Goal: Information Seeking & Learning: Learn about a topic

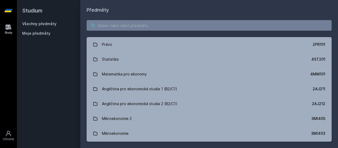
click at [160, 30] on input "search" at bounding box center [209, 25] width 245 height 11
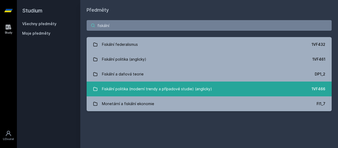
type input "fiskální"
click at [178, 86] on div "Fiskální politika (moderní trendy a případové studie) (anglicky)" at bounding box center [157, 88] width 110 height 11
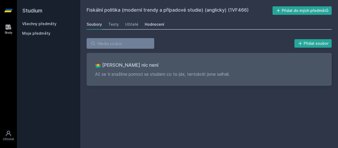
click at [151, 24] on div "Hodnocení" at bounding box center [155, 24] width 20 height 5
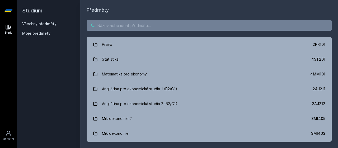
click at [140, 26] on input "search" at bounding box center [209, 25] width 245 height 11
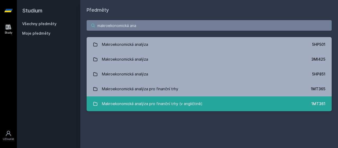
type input "makroekonomická ana"
click at [153, 97] on link "Makroekonomická analýza pro finanční trhy (v angličtině) 1MT361" at bounding box center [209, 103] width 245 height 15
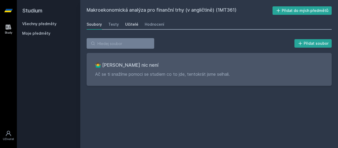
click at [135, 24] on div "Učitelé" at bounding box center [131, 24] width 13 height 5
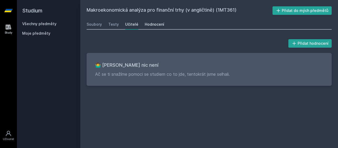
click at [153, 25] on div "Hodnocení" at bounding box center [155, 24] width 20 height 5
click at [129, 26] on div "Učitelé" at bounding box center [131, 24] width 13 height 5
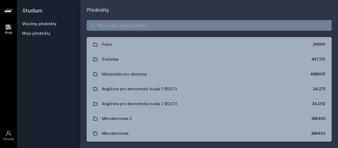
click at [117, 24] on input "search" at bounding box center [209, 25] width 245 height 11
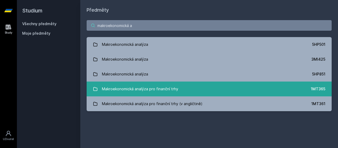
type input "makroekonomická a"
click at [151, 91] on div "Makroekonomická analýza pro finanční trhy" at bounding box center [140, 88] width 76 height 11
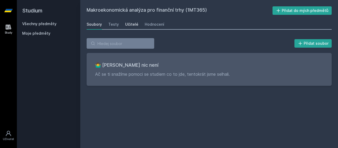
click at [129, 24] on div "Učitelé" at bounding box center [131, 24] width 13 height 5
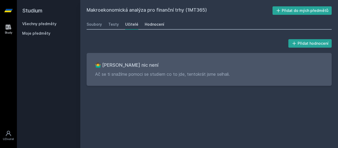
click at [157, 25] on div "Hodnocení" at bounding box center [155, 24] width 20 height 5
